Goal: Task Accomplishment & Management: Use online tool/utility

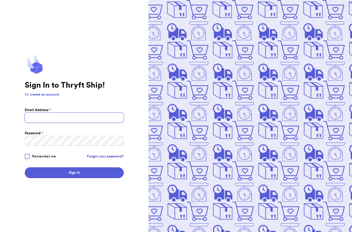
click at [51, 123] on input "Email Address *" at bounding box center [74, 118] width 99 height 10
type input "rugratrevival@gmail.com"
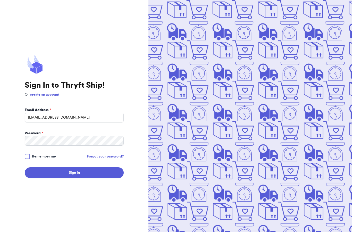
click at [30, 159] on label "Remember me" at bounding box center [40, 156] width 31 height 5
click at [0, 0] on input "Remember me" at bounding box center [0, 0] width 0 height 0
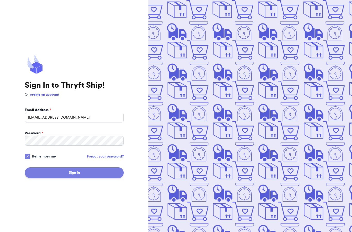
click at [51, 178] on button "Sign In" at bounding box center [74, 172] width 99 height 11
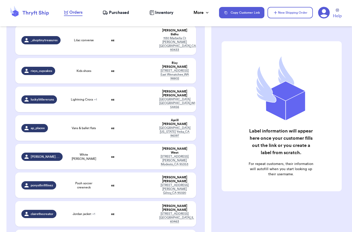
scroll to position [346, 0]
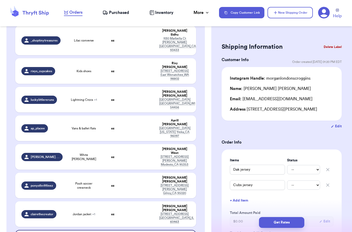
scroll to position [0, 0]
click at [5, 175] on div "Customer Link New Order Total Balance Payout $ 0.00 Recent Payments View all No…" at bounding box center [106, 18] width 212 height 667
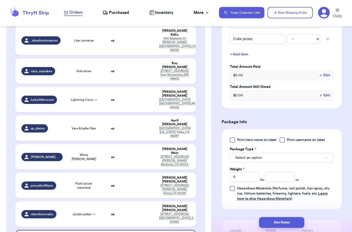
scroll to position [186, 0]
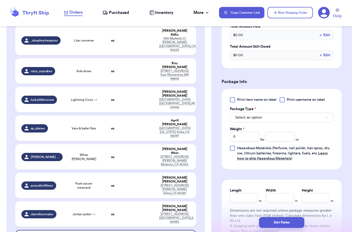
click at [244, 117] on span "Select an option" at bounding box center [249, 117] width 27 height 5
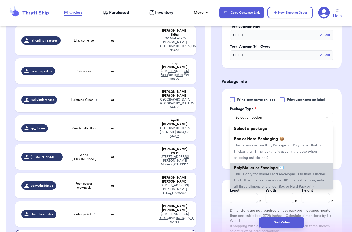
click at [248, 169] on span "PolyMailer or Envelope ✉️" at bounding box center [259, 168] width 50 height 4
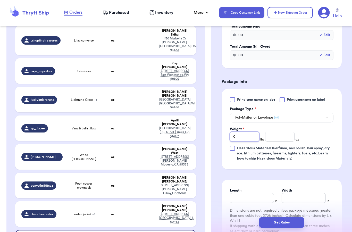
click at [240, 132] on input "0" at bounding box center [244, 137] width 29 height 10
click at [278, 140] on input "number" at bounding box center [279, 137] width 29 height 10
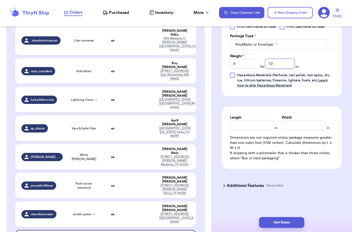
scroll to position [259, 0]
type input "7.2"
click at [307, 127] on input "Width" at bounding box center [304, 125] width 44 height 10
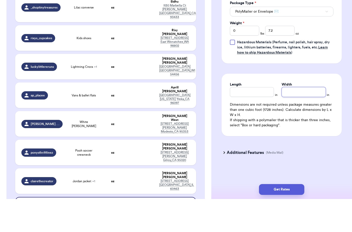
scroll to position [21, 0]
click at [282, 217] on button "Get Rates" at bounding box center [281, 222] width 45 height 11
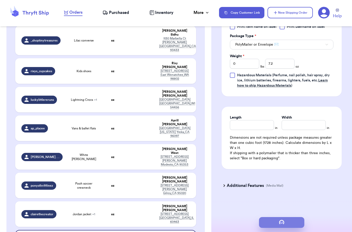
scroll to position [0, 0]
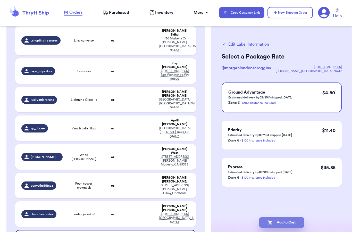
click at [285, 221] on button "Add to Cart" at bounding box center [281, 222] width 45 height 11
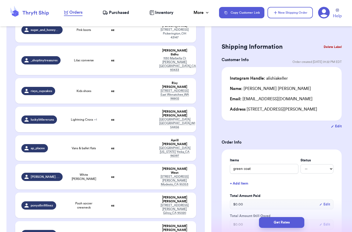
click at [91, 221] on td "Jordan jacket + 1" at bounding box center [84, 234] width 36 height 26
type input "Jordan jacket"
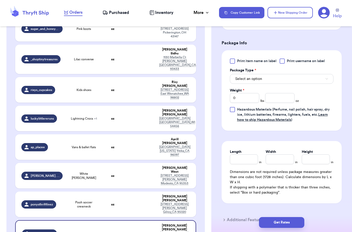
scroll to position [229, 0]
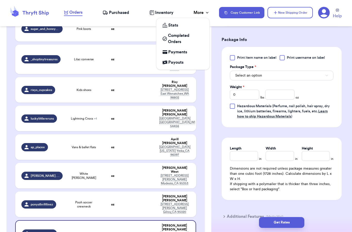
click at [199, 13] on div "More" at bounding box center [202, 13] width 16 height 6
click at [168, 38] on span "Completed Orders" at bounding box center [185, 39] width 35 height 12
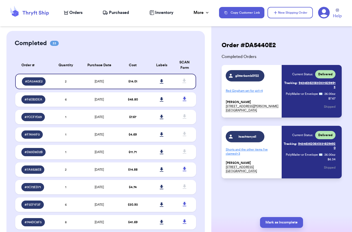
click at [328, 39] on div "Order # DA5440E2 Completed Orders glitterbomb0722 Red Gingham set for girl + 4 …" at bounding box center [282, 125] width 141 height 189
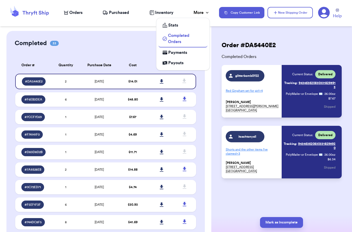
click at [201, 15] on div "More" at bounding box center [202, 13] width 16 height 6
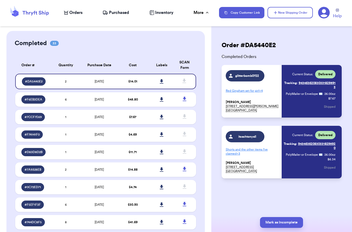
click at [115, 15] on span "Purchased" at bounding box center [119, 13] width 20 height 6
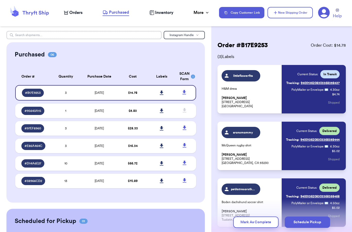
click at [132, 35] on input "text" at bounding box center [83, 35] width 155 height 8
click at [185, 38] on button "Instagram Handle" at bounding box center [184, 35] width 41 height 8
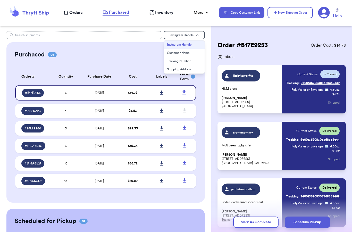
click at [188, 68] on button "Shipping Address" at bounding box center [184, 69] width 41 height 8
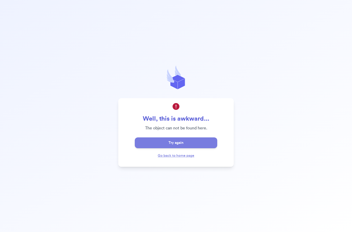
click at [190, 148] on button "Try again" at bounding box center [176, 142] width 83 height 11
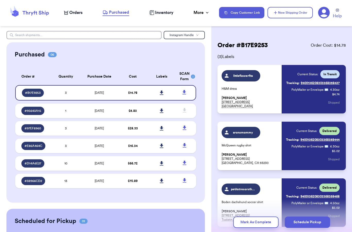
click at [182, 38] on button "Instagram Handle" at bounding box center [184, 35] width 41 height 8
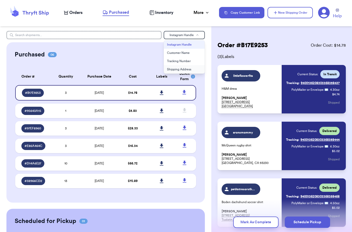
click at [183, 69] on button "Shipping Address" at bounding box center [184, 69] width 41 height 8
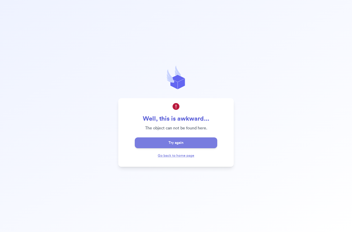
click at [189, 148] on button "Try again" at bounding box center [176, 142] width 83 height 11
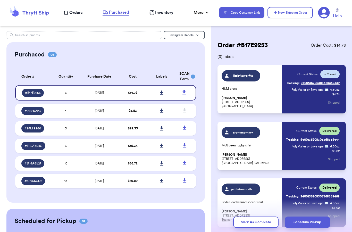
click at [139, 34] on input "text" at bounding box center [83, 35] width 155 height 8
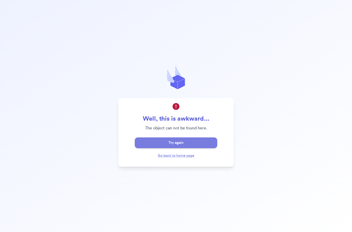
click at [173, 148] on button "Try again" at bounding box center [176, 142] width 83 height 11
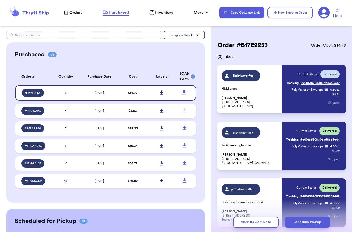
click at [137, 34] on input "text" at bounding box center [83, 35] width 155 height 8
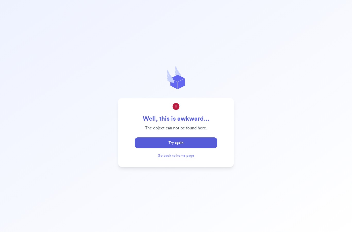
click at [188, 148] on button "Try again" at bounding box center [176, 142] width 83 height 11
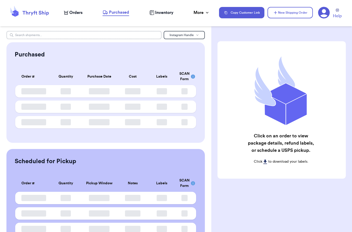
click at [108, 31] on input "text" at bounding box center [83, 35] width 155 height 8
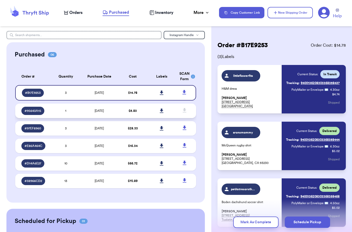
click at [109, 115] on td "[DATE]" at bounding box center [99, 111] width 38 height 14
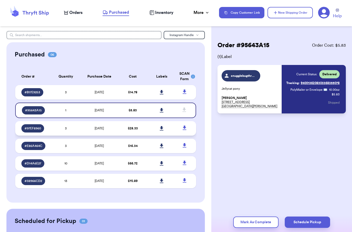
click at [112, 135] on td "[DATE]" at bounding box center [99, 128] width 38 height 14
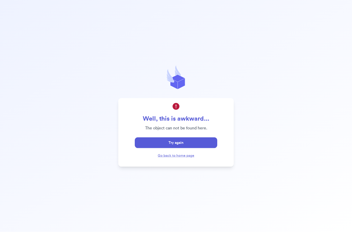
scroll to position [0, 0]
click at [186, 148] on button "Try again" at bounding box center [176, 142] width 83 height 11
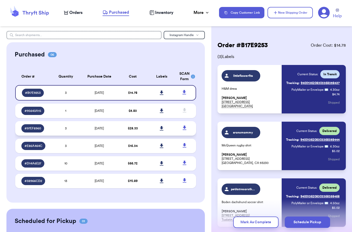
click at [146, 133] on td "$ 28.33" at bounding box center [132, 128] width 29 height 14
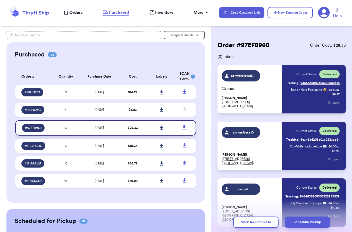
scroll to position [0, 0]
click at [321, 97] on div "Current Status: Delivered Tracking: 9434636208303322833514 Box or Hard Packagin…" at bounding box center [313, 89] width 54 height 38
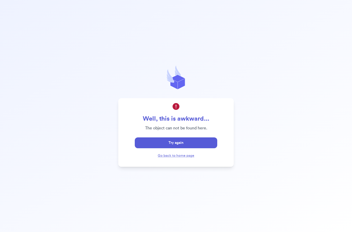
click at [184, 148] on button "Try again" at bounding box center [176, 142] width 83 height 11
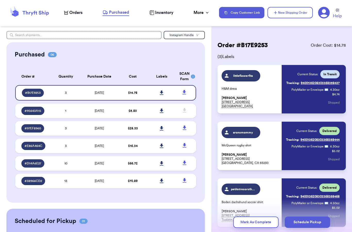
click at [279, 83] on div "littleflowerfits H&M dress Arielle Reid 1385 Herkimer Street Apt. 2 Brooklyn, N…" at bounding box center [281, 89] width 118 height 38
click at [118, 134] on td "[DATE]" at bounding box center [99, 128] width 38 height 14
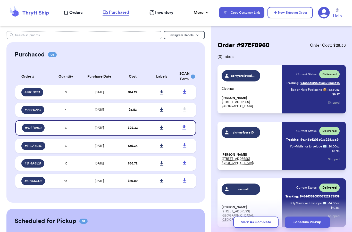
click at [305, 111] on div "perrypreloved_thriftedthreads Clothing Amanda Perry 8420 Whiskey Creek Road Uni…" at bounding box center [282, 89] width 128 height 48
click at [251, 73] on div "perrypreloved_thriftedthreads" at bounding box center [243, 75] width 25 height 5
click at [293, 81] on span "Tracking:" at bounding box center [292, 83] width 13 height 4
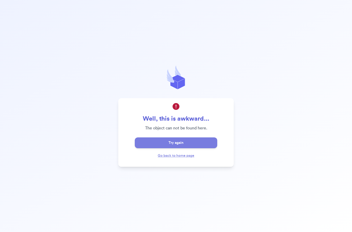
click at [195, 148] on button "Try again" at bounding box center [176, 142] width 83 height 11
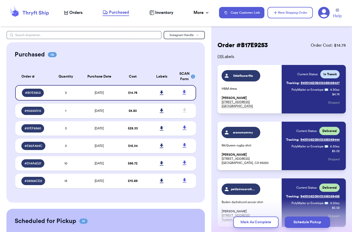
click at [72, 10] on span "Orders" at bounding box center [75, 13] width 13 height 6
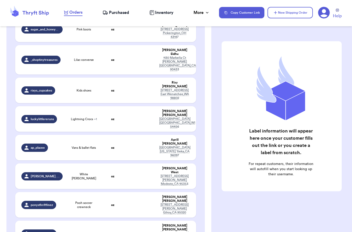
scroll to position [327, 0]
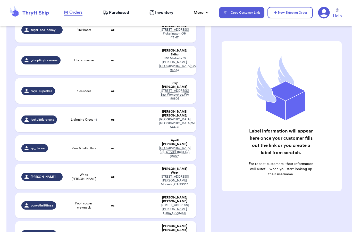
click at [100, 221] on td "Jordan jacket + 1" at bounding box center [84, 234] width 36 height 26
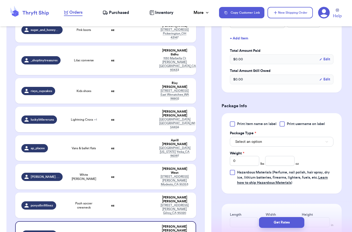
scroll to position [214, 0]
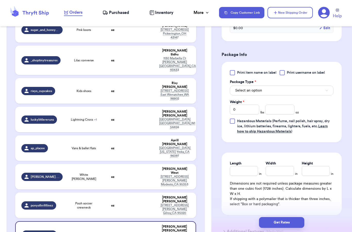
click at [302, 91] on button "Select an option" at bounding box center [282, 91] width 104 height 10
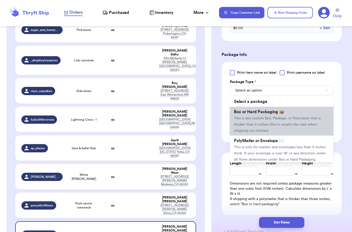
click at [281, 120] on span "This is any custom Box, Package, or Polymailer that is thicker than 3 inches (t…" at bounding box center [277, 125] width 87 height 16
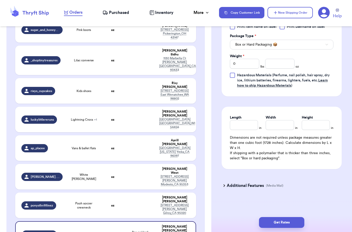
scroll to position [259, 0]
click at [249, 124] on input "Length" at bounding box center [244, 125] width 28 height 10
type input "1"
type input "15"
type input "15.7"
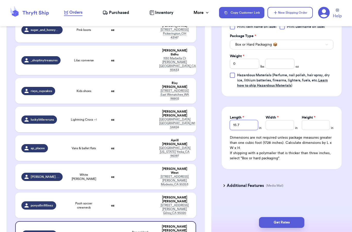
type input "15.75"
click at [281, 123] on input "Width *" at bounding box center [280, 125] width 28 height 10
type input "9"
type input "9.5"
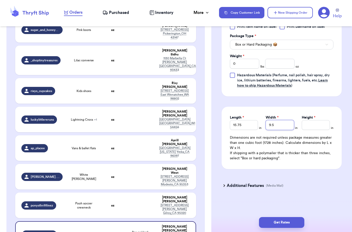
type input "9.5"
click at [314, 125] on input "Height *" at bounding box center [316, 125] width 28 height 10
type input "6"
click at [250, 60] on input "0" at bounding box center [244, 64] width 29 height 10
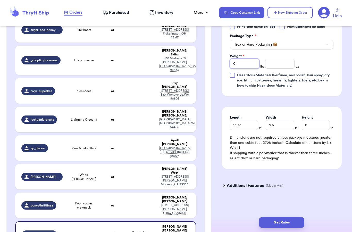
type input "50"
click at [280, 64] on input "number" at bounding box center [279, 64] width 29 height 10
click at [248, 59] on input "50" at bounding box center [244, 64] width 29 height 10
click at [244, 65] on input "50" at bounding box center [244, 64] width 29 height 10
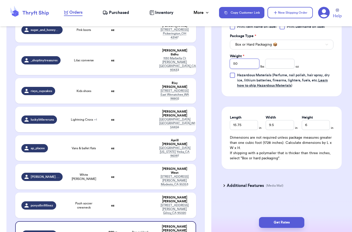
type input "5"
click at [279, 63] on input "number" at bounding box center [279, 64] width 29 height 10
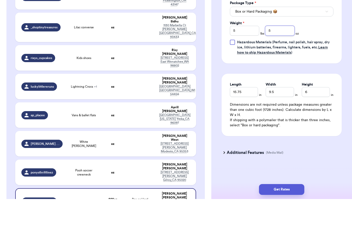
scroll to position [21, 0]
type input "5"
click at [291, 217] on button "Get Rates" at bounding box center [281, 222] width 45 height 11
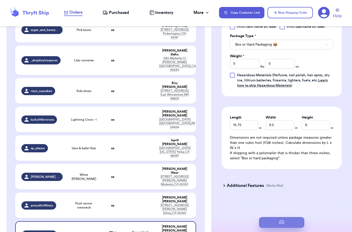
scroll to position [0, 0]
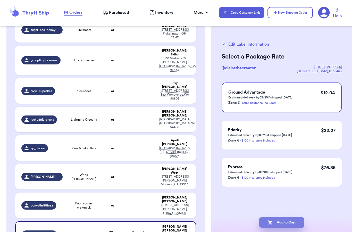
click at [293, 217] on button "Add to Cart" at bounding box center [281, 222] width 45 height 11
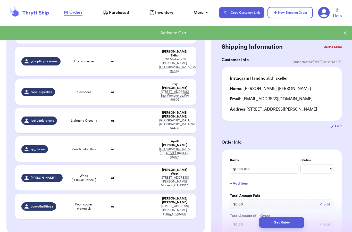
scroll to position [326, 0]
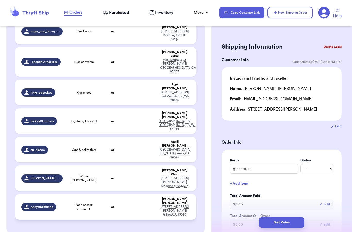
click at [46, 203] on div "ponysthriftfinez" at bounding box center [38, 207] width 35 height 8
type input "Pooh soccer crewneck"
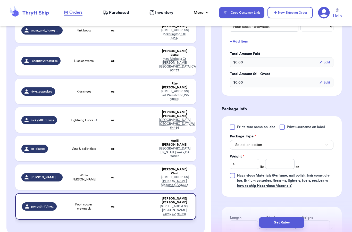
scroll to position [193, 0]
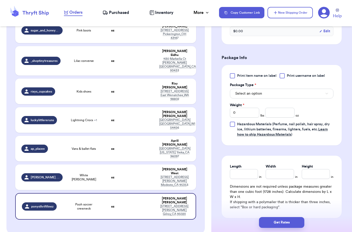
click at [270, 91] on button "Select an option" at bounding box center [282, 94] width 104 height 10
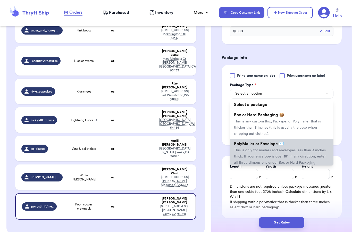
click at [259, 153] on li "PolyMailer or Envelope ✉️ This is only for mailers and envelopes less than 3 in…" at bounding box center [282, 153] width 104 height 29
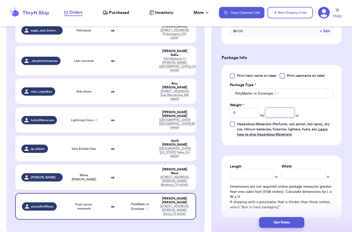
click at [281, 111] on input "number" at bounding box center [279, 113] width 29 height 10
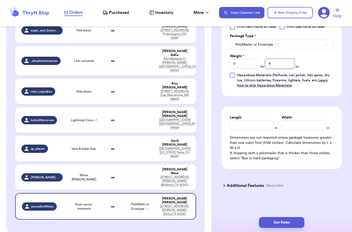
scroll to position [242, 0]
type input "4"
click at [288, 167] on div "Length in Width in Dimensions are not required unless package measures greater …" at bounding box center [282, 138] width 120 height 62
click at [286, 217] on button "Get Rates" at bounding box center [281, 222] width 45 height 11
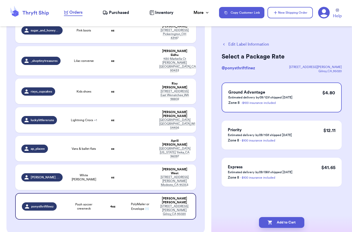
scroll to position [0, 0]
click at [290, 217] on button "Add to Cart" at bounding box center [281, 222] width 45 height 11
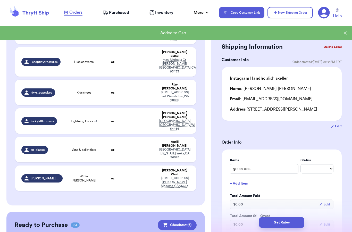
scroll to position [324, 0]
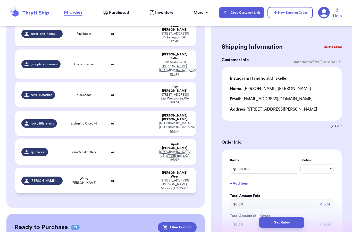
click at [124, 168] on td at bounding box center [140, 181] width 33 height 26
type input "White [PERSON_NAME]"
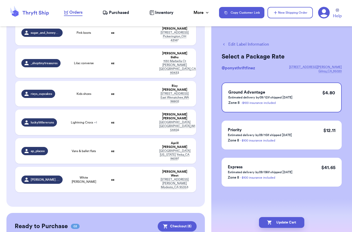
scroll to position [0, 0]
click at [292, 219] on button "Update Cart" at bounding box center [281, 222] width 45 height 11
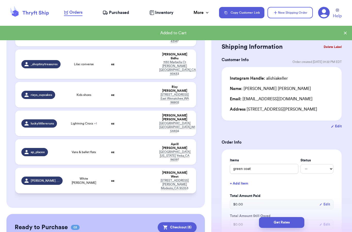
click at [137, 168] on td at bounding box center [140, 181] width 33 height 26
type input "White [PERSON_NAME]"
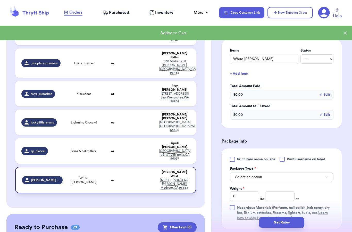
scroll to position [159, 0]
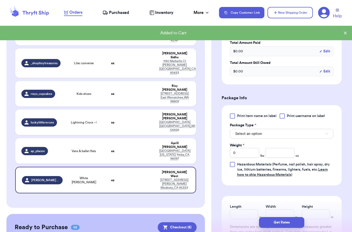
click at [275, 129] on button "Select an option" at bounding box center [282, 134] width 104 height 10
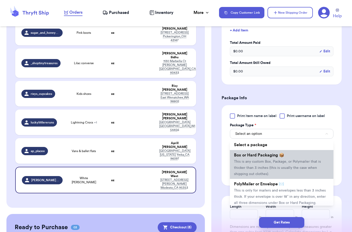
click at [269, 160] on span "This is any custom Box, Package, or Polymailer that is thicker than 3 inches (t…" at bounding box center [277, 168] width 87 height 16
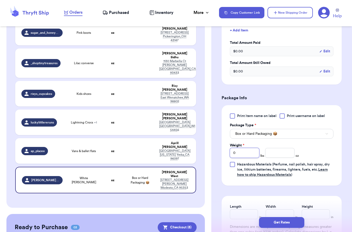
click at [242, 151] on input "0" at bounding box center [244, 153] width 29 height 10
type input "2"
click at [277, 148] on input "number" at bounding box center [279, 153] width 29 height 10
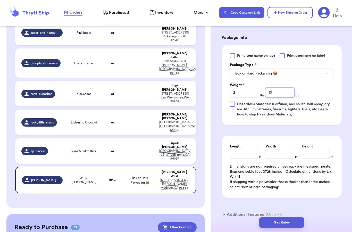
scroll to position [222, 0]
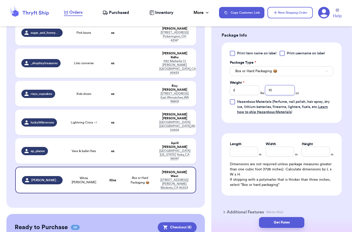
type input "10"
click at [242, 147] on input "Length" at bounding box center [244, 152] width 28 height 10
type input "15"
click at [318, 147] on input "Height *" at bounding box center [316, 152] width 28 height 10
type input "4.5"
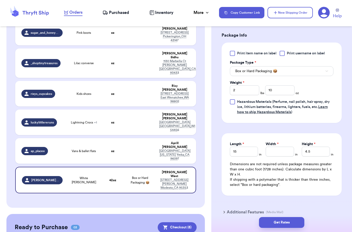
click at [274, 147] on input "Width *" at bounding box center [280, 152] width 28 height 10
type input "1"
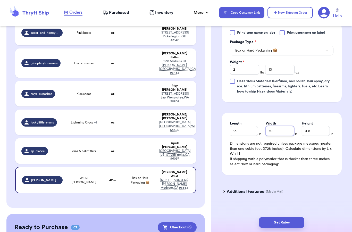
scroll to position [242, 0]
type input "10"
click at [317, 186] on div "Additional Features (Media Mail)" at bounding box center [279, 192] width 120 height 12
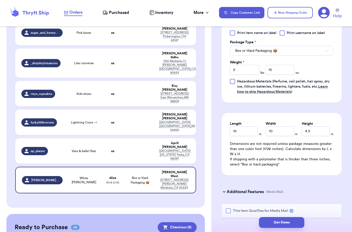
click at [286, 217] on button "Get Rates" at bounding box center [281, 222] width 45 height 11
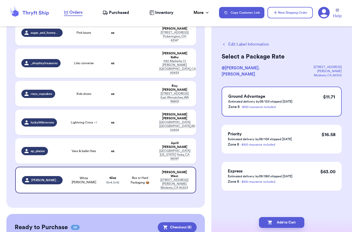
scroll to position [0, 0]
click at [288, 217] on button "Add to Cart" at bounding box center [281, 222] width 45 height 11
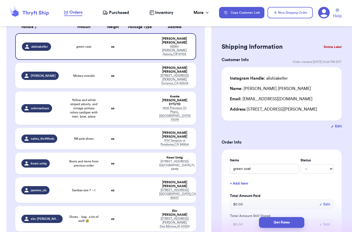
scroll to position [87, 0]
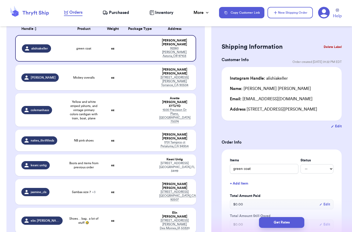
click at [69, 100] on span "Yellow and white striped yshorts, and vintage primary colors cardigan with trai…" at bounding box center [84, 110] width 30 height 21
type input "Yellow and white striped yshorts, and vintage primary colors cardigan with trai…"
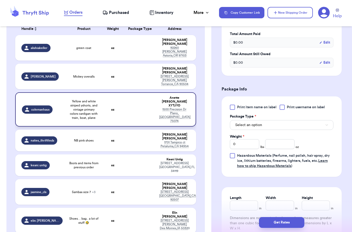
scroll to position [193, 0]
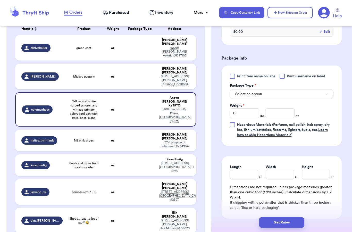
click at [255, 95] on span "Select an option" at bounding box center [249, 94] width 27 height 5
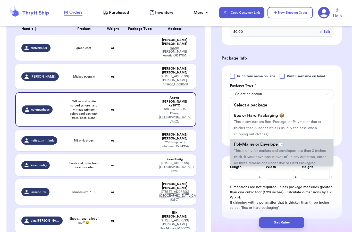
click at [244, 147] on li "PolyMailer or Envelope ✉️ This is only for mailers and envelopes less than 3 in…" at bounding box center [282, 153] width 104 height 29
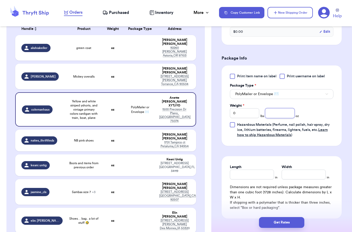
click at [283, 114] on input "number" at bounding box center [279, 113] width 29 height 10
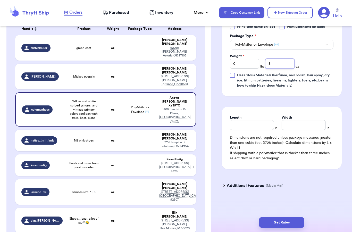
scroll to position [242, 0]
type input "8"
click at [306, 181] on div "Additional Features (Media Mail)" at bounding box center [279, 186] width 120 height 12
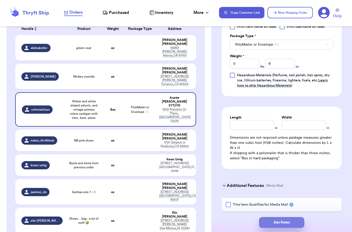
click at [286, 217] on button "Get Rates" at bounding box center [281, 222] width 45 height 11
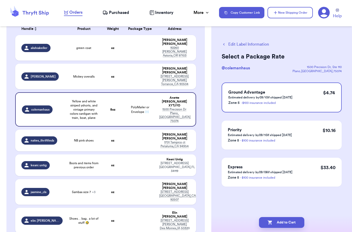
scroll to position [0, 0]
click at [280, 217] on button "Add to Cart" at bounding box center [281, 222] width 45 height 11
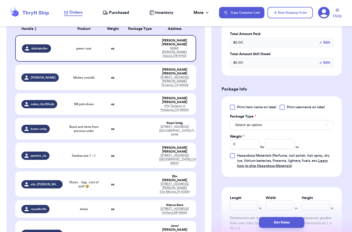
scroll to position [204, 0]
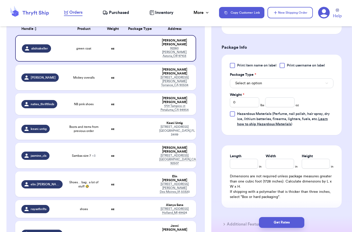
click at [242, 79] on button "Select an option" at bounding box center [282, 83] width 104 height 10
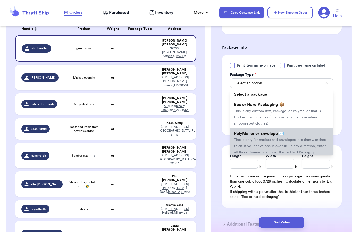
click at [238, 142] on span "This is only for mailers and envelopes less than 3 inches thick. If your envelo…" at bounding box center [280, 146] width 92 height 16
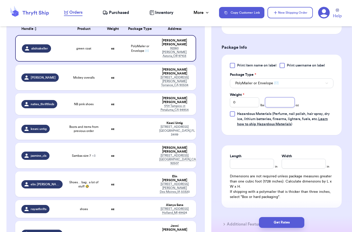
click at [281, 100] on input "number" at bounding box center [279, 103] width 29 height 10
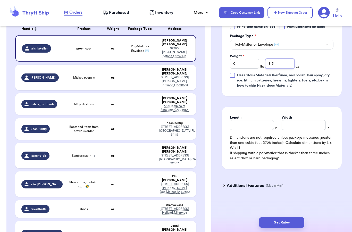
scroll to position [242, 0]
type input "8.5"
click at [288, 217] on button "Get Rates" at bounding box center [281, 222] width 45 height 11
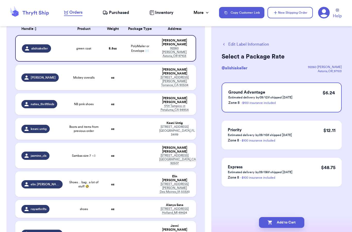
scroll to position [0, 0]
click at [285, 217] on button "Add to Cart" at bounding box center [281, 222] width 45 height 11
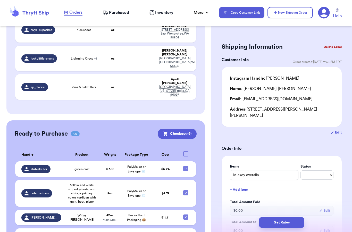
scroll to position [310, 0]
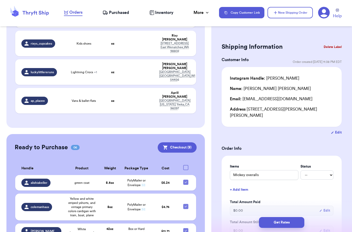
click at [186, 165] on div at bounding box center [185, 167] width 5 height 5
click at [186, 165] on input "checkbox" at bounding box center [186, 165] width 0 height 0
click at [185, 165] on div at bounding box center [185, 167] width 5 height 5
click at [186, 165] on input "checkbox" at bounding box center [186, 165] width 0 height 0
checkbox input "false"
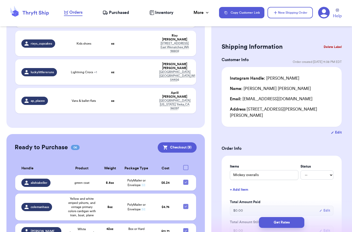
click at [186, 162] on th at bounding box center [188, 168] width 18 height 13
click at [178, 162] on th "Cost" at bounding box center [165, 168] width 26 height 13
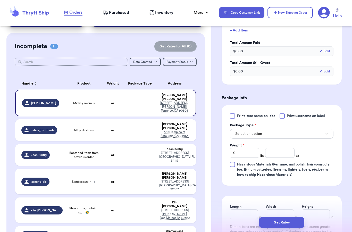
scroll to position [160, 0]
click at [265, 128] on button "Select an option" at bounding box center [282, 133] width 104 height 10
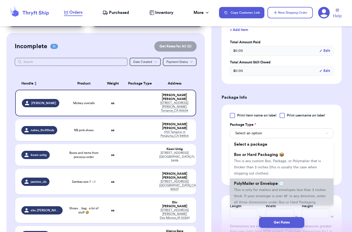
click at [270, 188] on span "This is only for mailers and envelopes less than 3 inches thick. If your envelo…" at bounding box center [280, 196] width 92 height 16
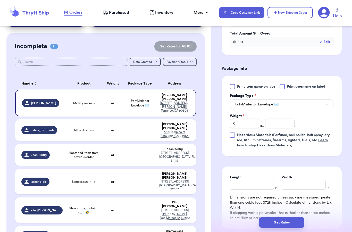
scroll to position [206, 0]
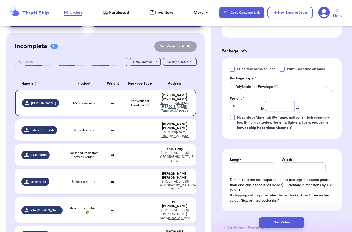
click at [281, 102] on input "number" at bounding box center [279, 106] width 29 height 10
type input "5.5"
click at [324, 149] on div "Length in Width in Dimensions are not required unless package measures greater …" at bounding box center [282, 180] width 120 height 62
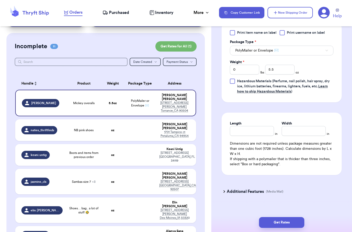
scroll to position [242, 0]
click at [314, 198] on div "Shipping Information Delete Label Customer Info Order created: [DATE] 11:38 PM …" at bounding box center [282, 13] width 141 height 450
click at [289, 217] on button "Get Rates" at bounding box center [281, 222] width 45 height 11
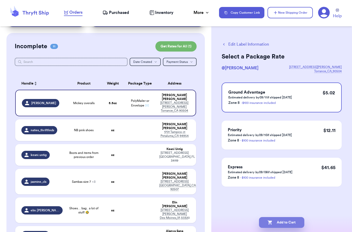
click at [286, 217] on button "Add to Cart" at bounding box center [281, 222] width 45 height 11
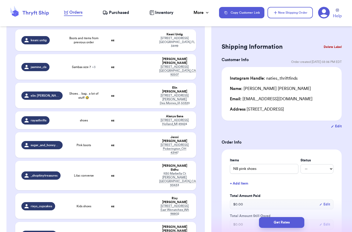
scroll to position [161, 0]
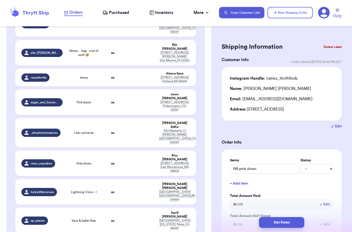
click at [134, 208] on td at bounding box center [140, 221] width 33 height 26
type input "Vans & ballet flats"
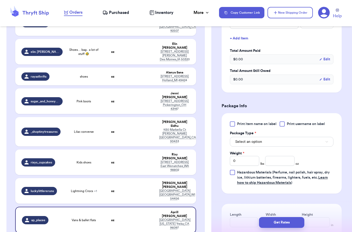
scroll to position [156, 0]
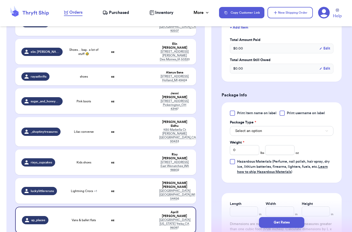
click at [279, 135] on button "Select an option" at bounding box center [282, 131] width 104 height 10
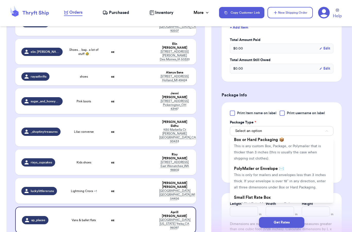
scroll to position [28, 0]
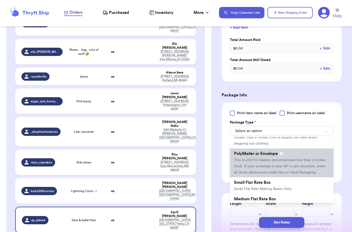
click at [308, 162] on li "PolyMailer or Envelope ✉️ This is only for mailers and envelopes less than 3 in…" at bounding box center [282, 163] width 104 height 29
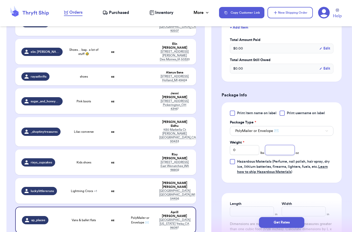
click at [279, 150] on input "number" at bounding box center [279, 150] width 29 height 10
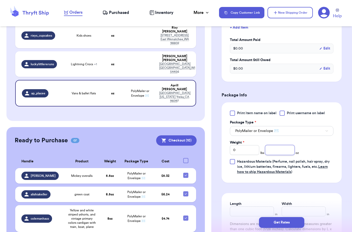
scroll to position [289, 0]
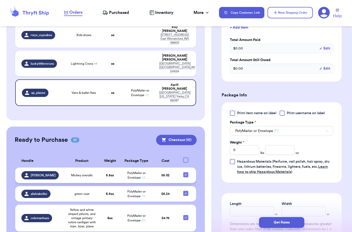
click at [84, 173] on span "Mickey overalls" at bounding box center [81, 175] width 21 height 4
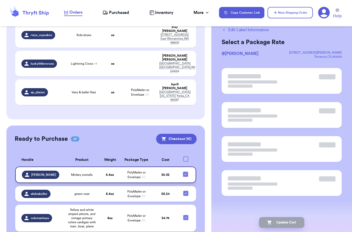
scroll to position [0, 0]
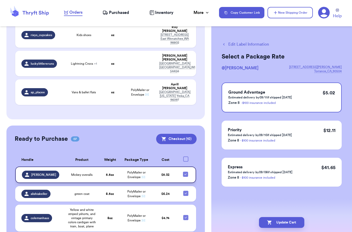
click at [240, 41] on button "Edit Label Information" at bounding box center [245, 44] width 47 height 6
checkbox input "false"
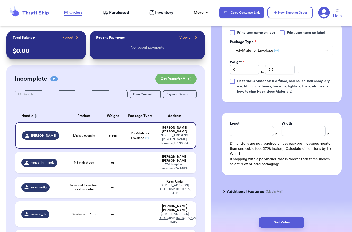
scroll to position [242, 0]
click at [278, 219] on button "Get Rates" at bounding box center [281, 222] width 45 height 11
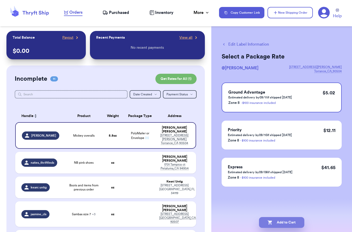
click at [269, 220] on icon "button" at bounding box center [270, 222] width 5 height 5
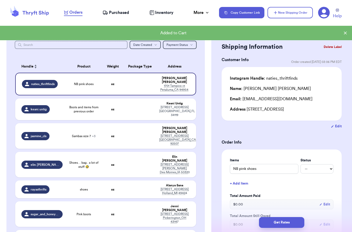
scroll to position [50, 0]
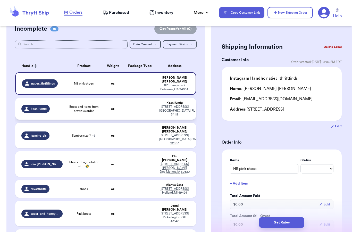
click at [74, 105] on span "Boots and items from previous order" at bounding box center [84, 109] width 30 height 8
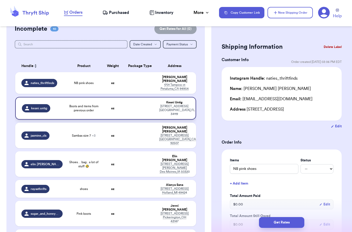
type input "Boots and items from previous order"
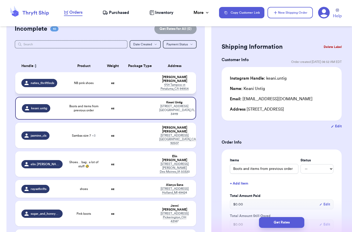
click at [88, 72] on td "NB pink shoes" at bounding box center [84, 83] width 36 height 22
type input "NB pink shoes"
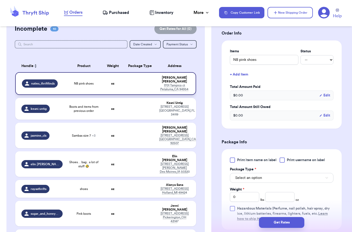
scroll to position [131, 0]
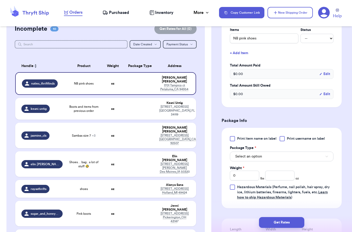
click at [266, 158] on button "Select an option" at bounding box center [282, 157] width 104 height 10
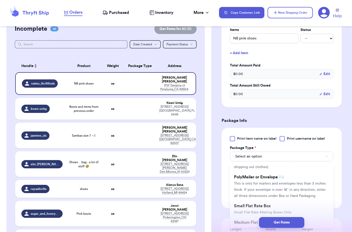
scroll to position [63, 0]
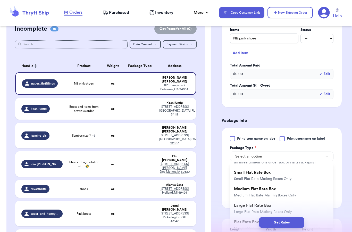
click at [290, 135] on div "Print item name on label Print username on label Package Type * Select an optio…" at bounding box center [282, 168] width 120 height 80
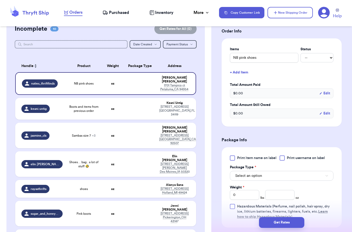
scroll to position [111, 0]
click at [298, 173] on button "Select an option" at bounding box center [282, 177] width 104 height 10
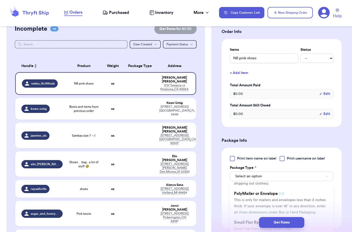
scroll to position [33, 0]
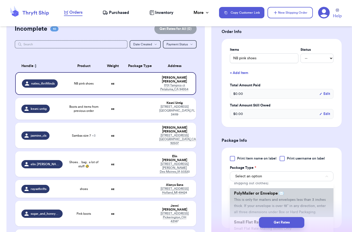
click at [303, 197] on li "PolyMailer or Envelope ✉️ This is only for mailers and envelopes less than 3 in…" at bounding box center [282, 202] width 104 height 29
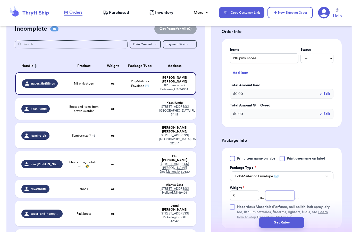
click at [285, 197] on input "number" at bounding box center [279, 196] width 29 height 10
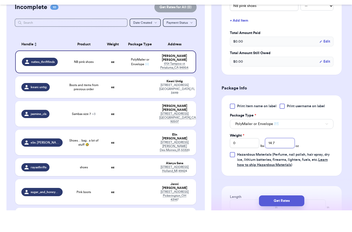
scroll to position [159, 0]
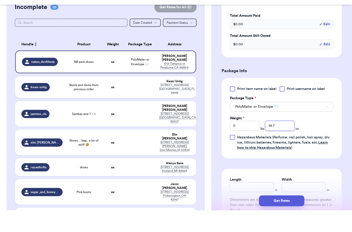
type input "14.7"
click at [318, 163] on form "Shipping Information Delete Label Customer Info Order created: [DATE] 03:06 PM …" at bounding box center [282, 81] width 120 height 397
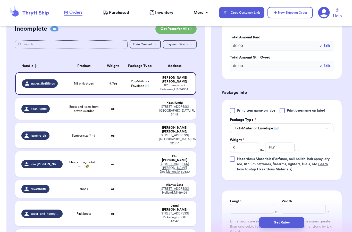
click at [289, 217] on button "Get Rates" at bounding box center [281, 222] width 45 height 11
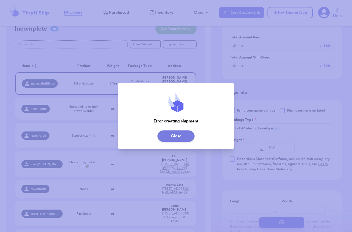
click at [177, 139] on button "Close" at bounding box center [176, 136] width 37 height 11
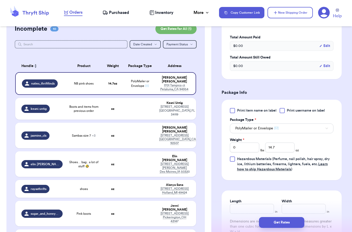
click at [289, 217] on button "Get Rates" at bounding box center [281, 222] width 45 height 11
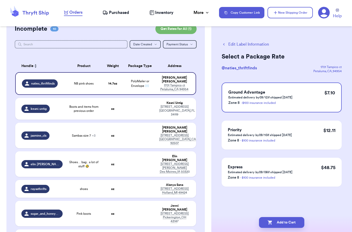
scroll to position [0, 0]
click at [288, 217] on button "Add to Cart" at bounding box center [281, 222] width 45 height 11
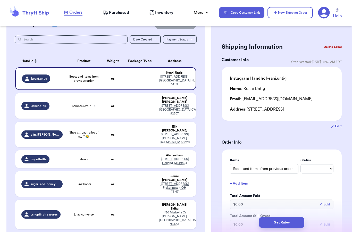
scroll to position [67, 0]
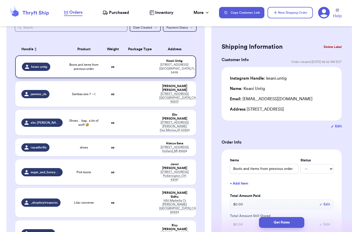
click at [152, 55] on td at bounding box center [140, 66] width 33 height 23
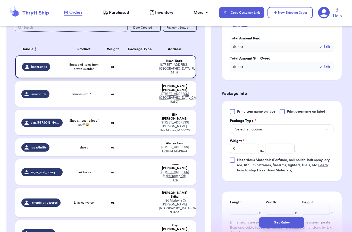
scroll to position [164, 0]
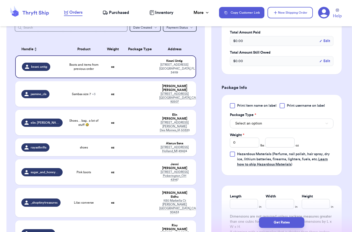
click at [304, 122] on button "Select an option" at bounding box center [282, 124] width 104 height 10
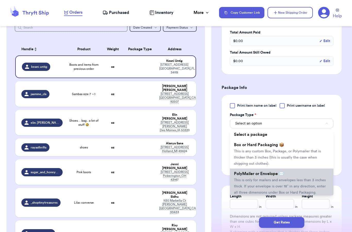
click at [269, 183] on li "PolyMailer or Envelope ✉️ This is only for mailers and envelopes less than 3 in…" at bounding box center [282, 183] width 104 height 29
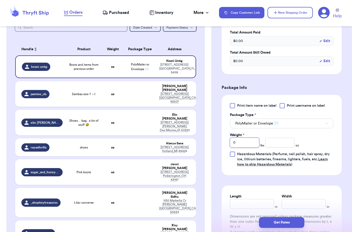
click at [249, 141] on input "0" at bounding box center [244, 143] width 29 height 10
type input "1"
click at [276, 147] on input "number" at bounding box center [279, 143] width 29 height 10
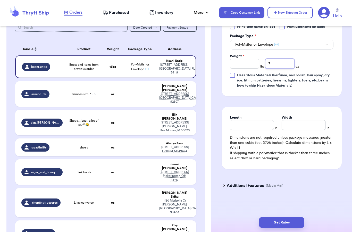
scroll to position [242, 0]
type input "7"
click at [305, 186] on div "Additional Features (Media Mail)" at bounding box center [279, 186] width 120 height 12
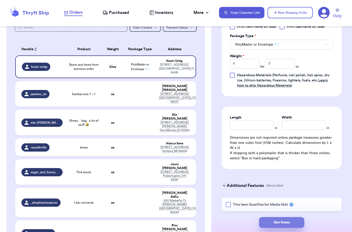
click at [289, 217] on button "Get Rates" at bounding box center [281, 222] width 45 height 11
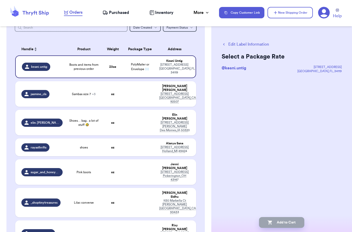
scroll to position [0, 0]
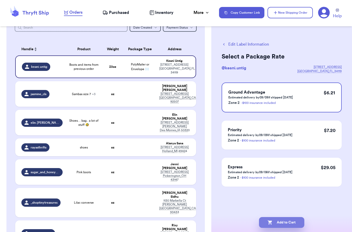
click at [289, 217] on button "Add to Cart" at bounding box center [281, 222] width 45 height 11
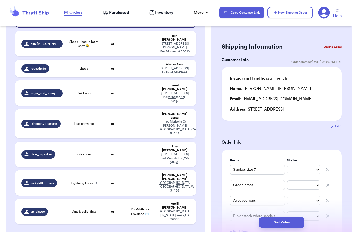
scroll to position [138, 0]
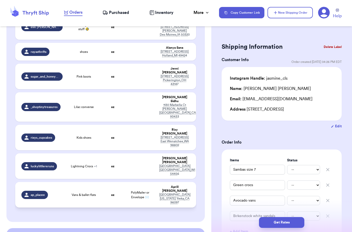
click at [75, 193] on span "Vans & ballet flats" at bounding box center [84, 195] width 24 height 4
type input "Vans & ballet flats"
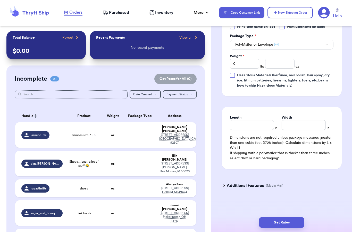
scroll to position [242, 0]
click at [298, 127] on input "Width" at bounding box center [304, 125] width 44 height 10
click at [285, 63] on input "number" at bounding box center [279, 64] width 29 height 10
type input "9.1"
click at [250, 165] on div "Length in Width in Dimensions are not required unless package measures greater …" at bounding box center [282, 138] width 120 height 62
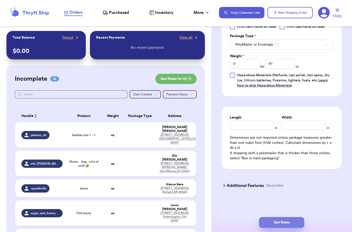
click at [280, 218] on button "Get Rates" at bounding box center [281, 222] width 45 height 11
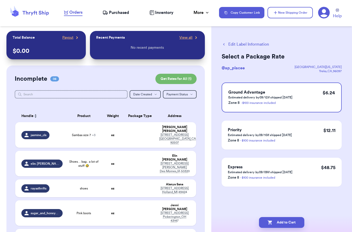
scroll to position [0, 0]
click at [278, 218] on button "Add to Cart" at bounding box center [281, 222] width 45 height 11
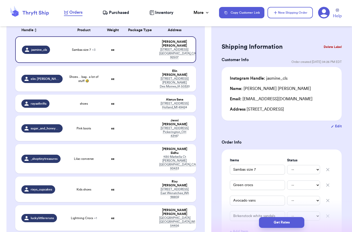
scroll to position [54, 0]
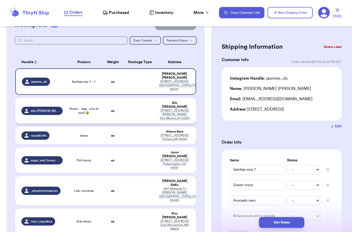
click at [134, 98] on td at bounding box center [140, 111] width 33 height 26
type input "Shoes… bag.. a lot of stuff 🤣"
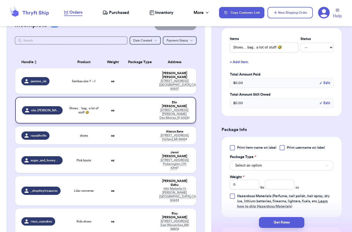
scroll to position [125, 0]
